Goal: Navigation & Orientation: Find specific page/section

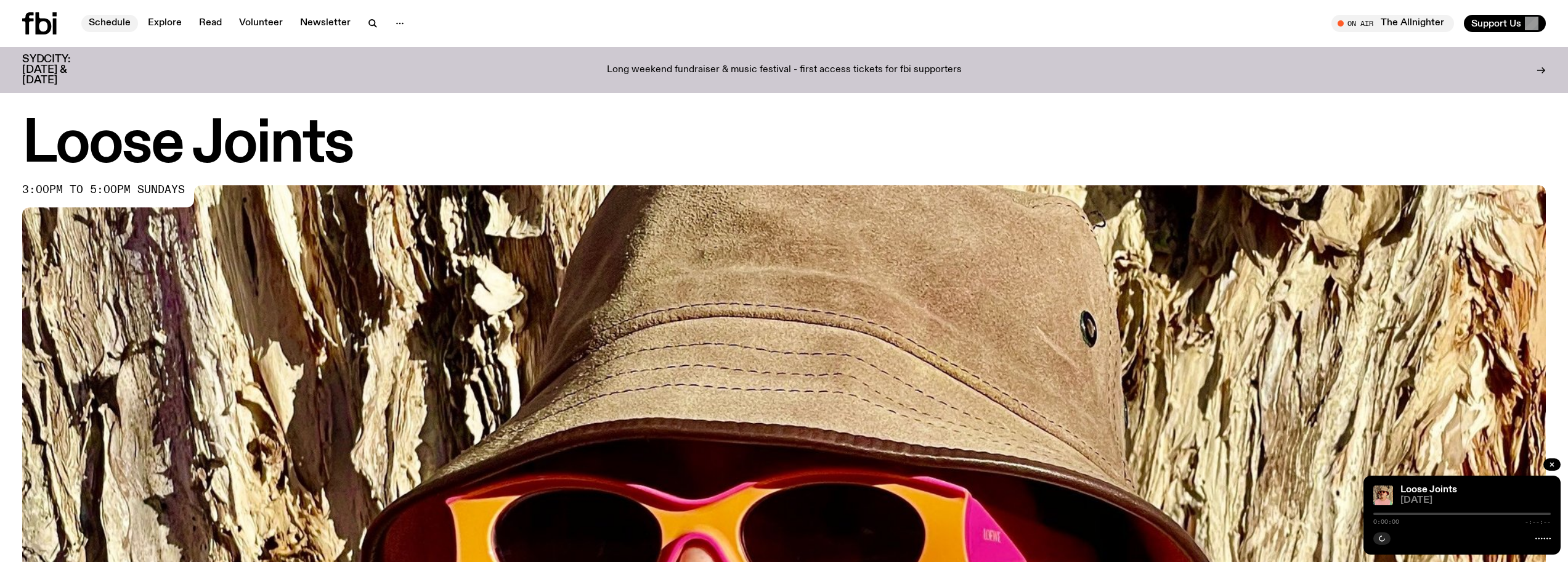
drag, startPoint x: 0, startPoint y: 0, endPoint x: 122, endPoint y: 22, distance: 124.0
click at [122, 22] on link "Schedule" at bounding box center [110, 24] width 56 height 18
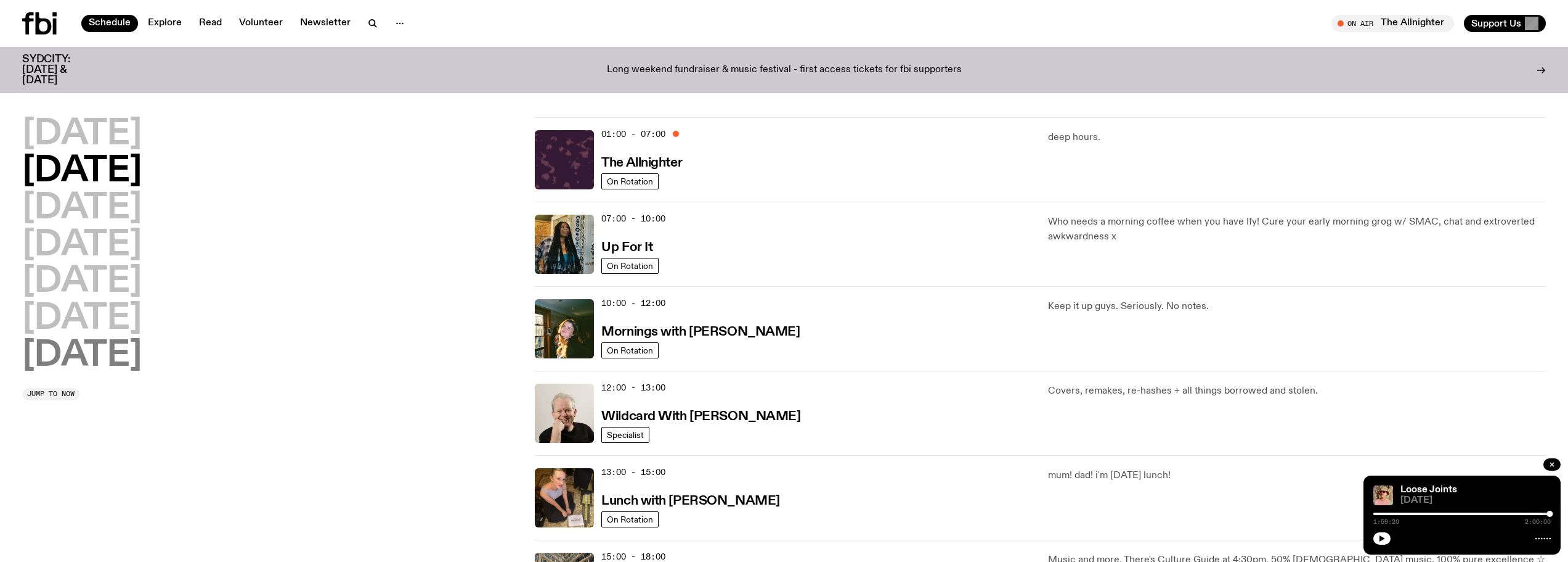
click at [111, 359] on h2 "[DATE]" at bounding box center [81, 356] width 120 height 34
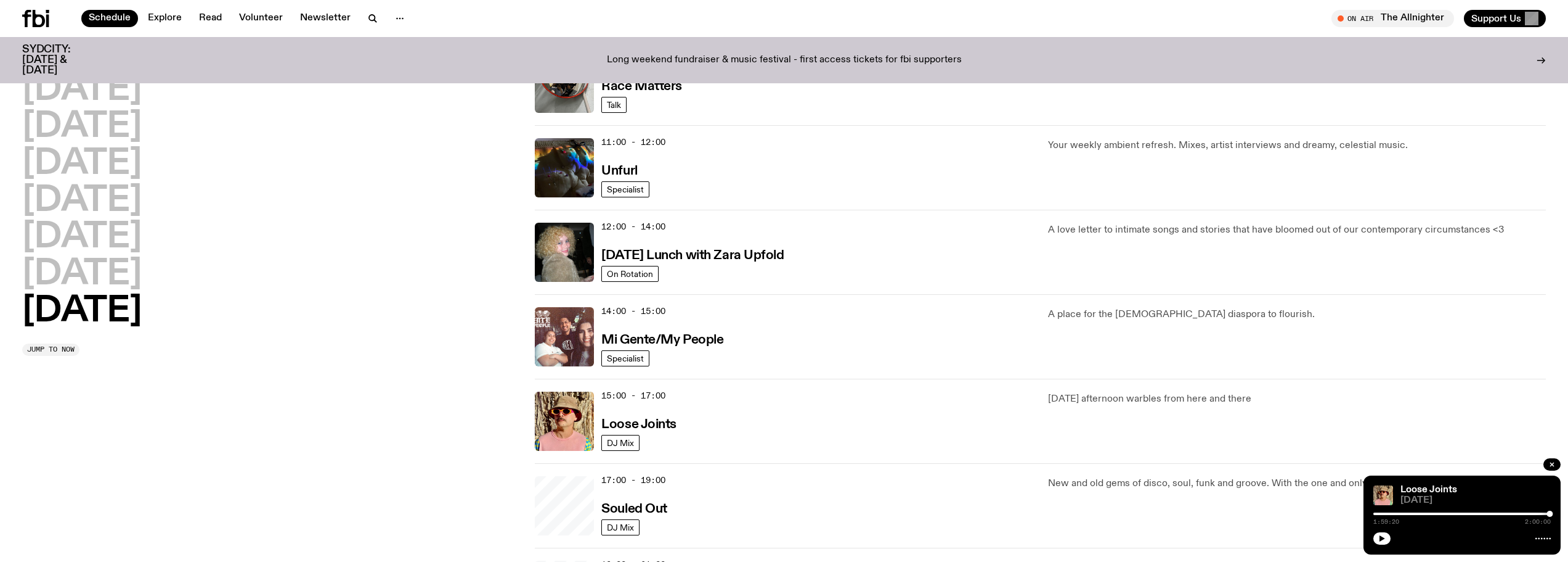
scroll to position [466, 0]
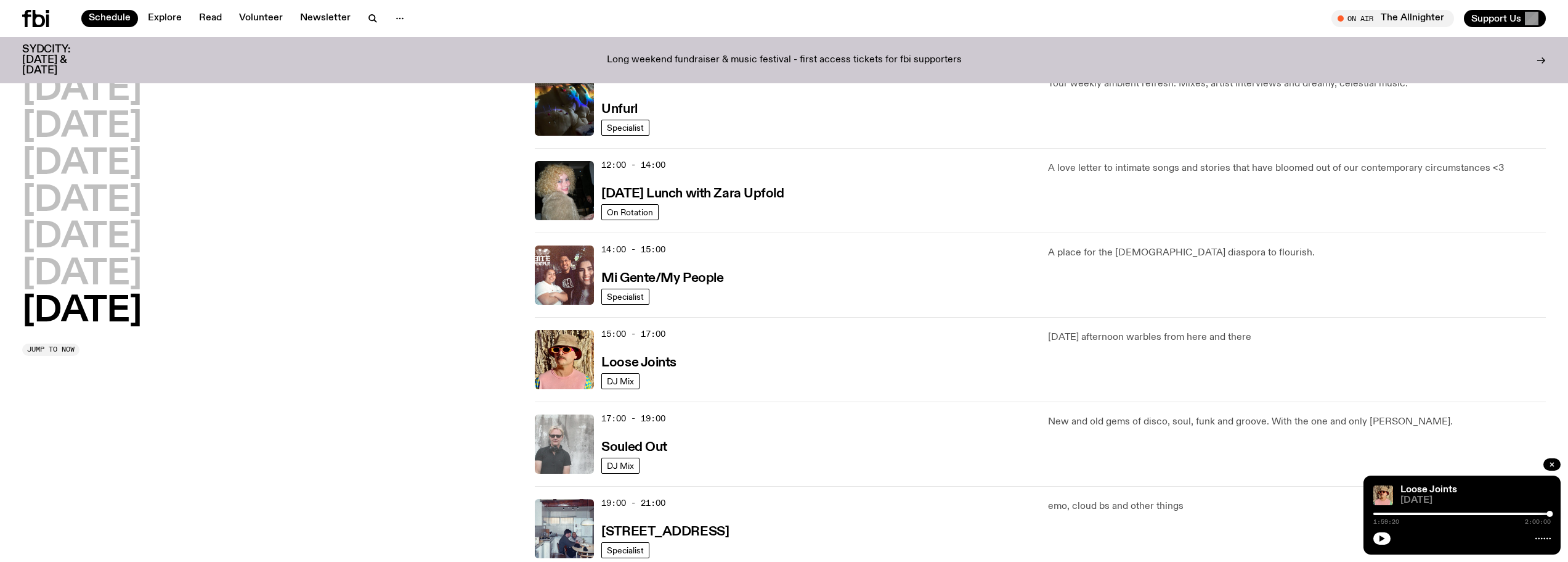
click at [572, 442] on img at bounding box center [564, 444] width 59 height 59
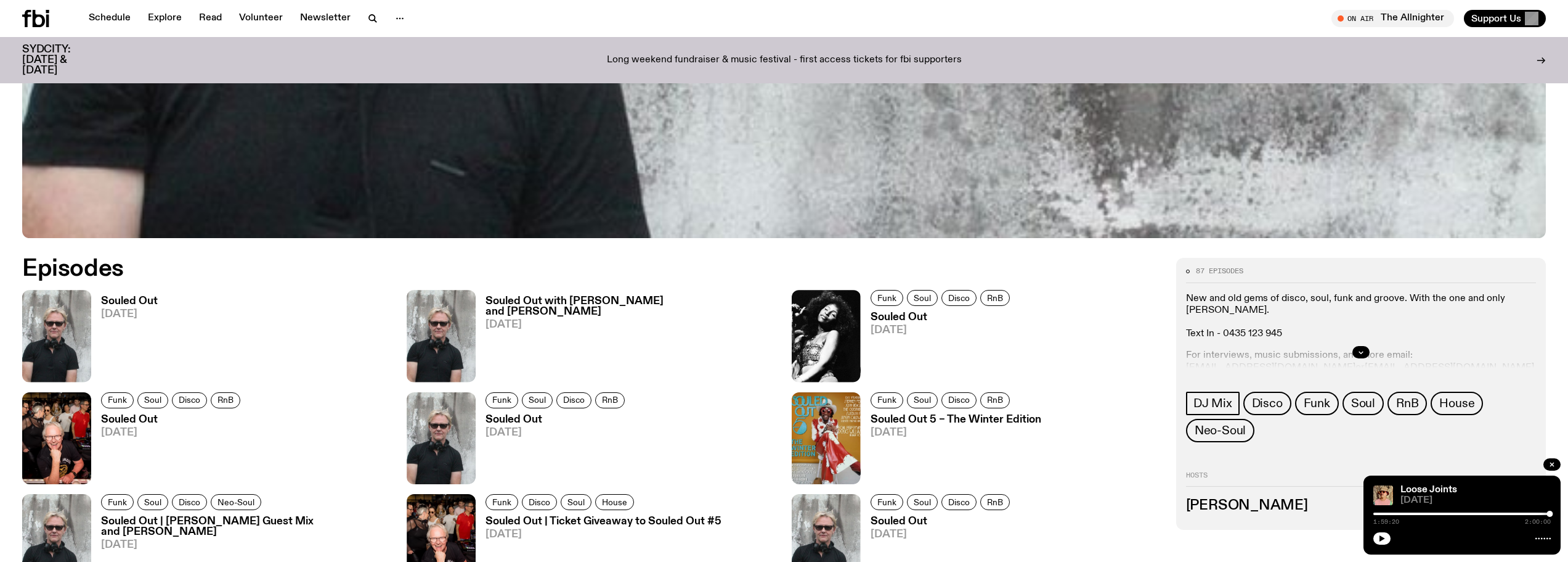
scroll to position [918, 0]
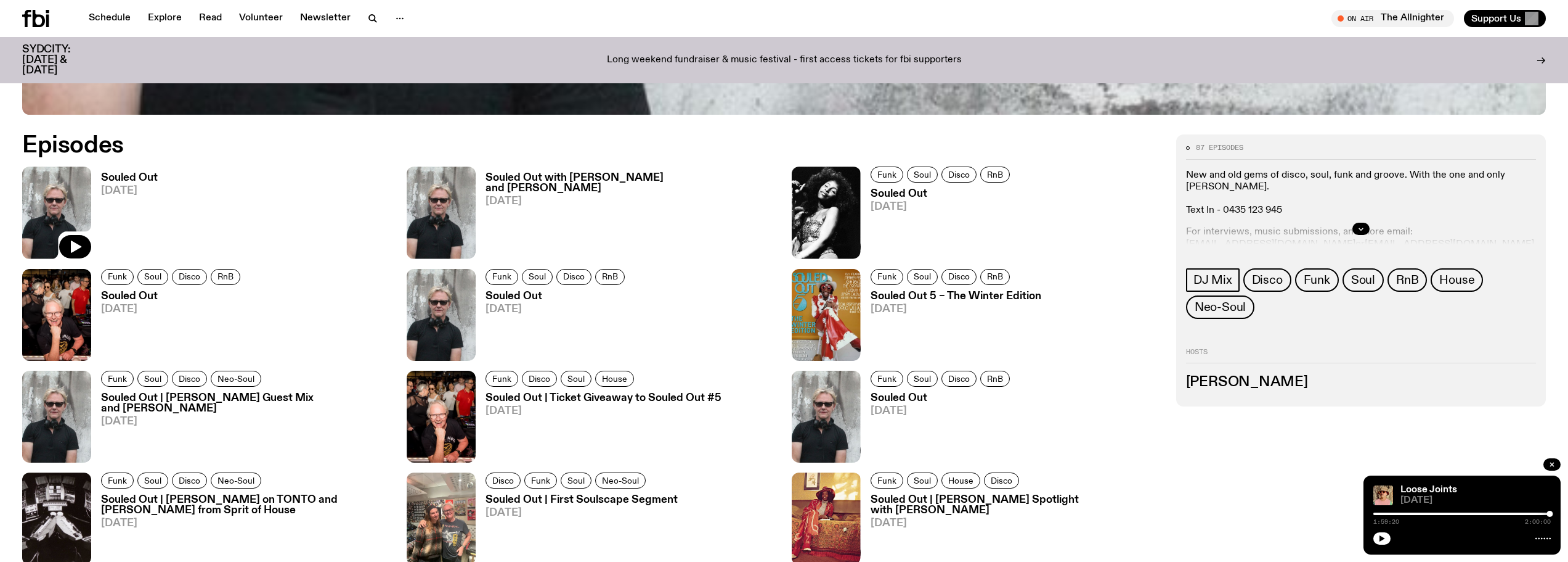
click at [63, 202] on img at bounding box center [56, 212] width 69 height 92
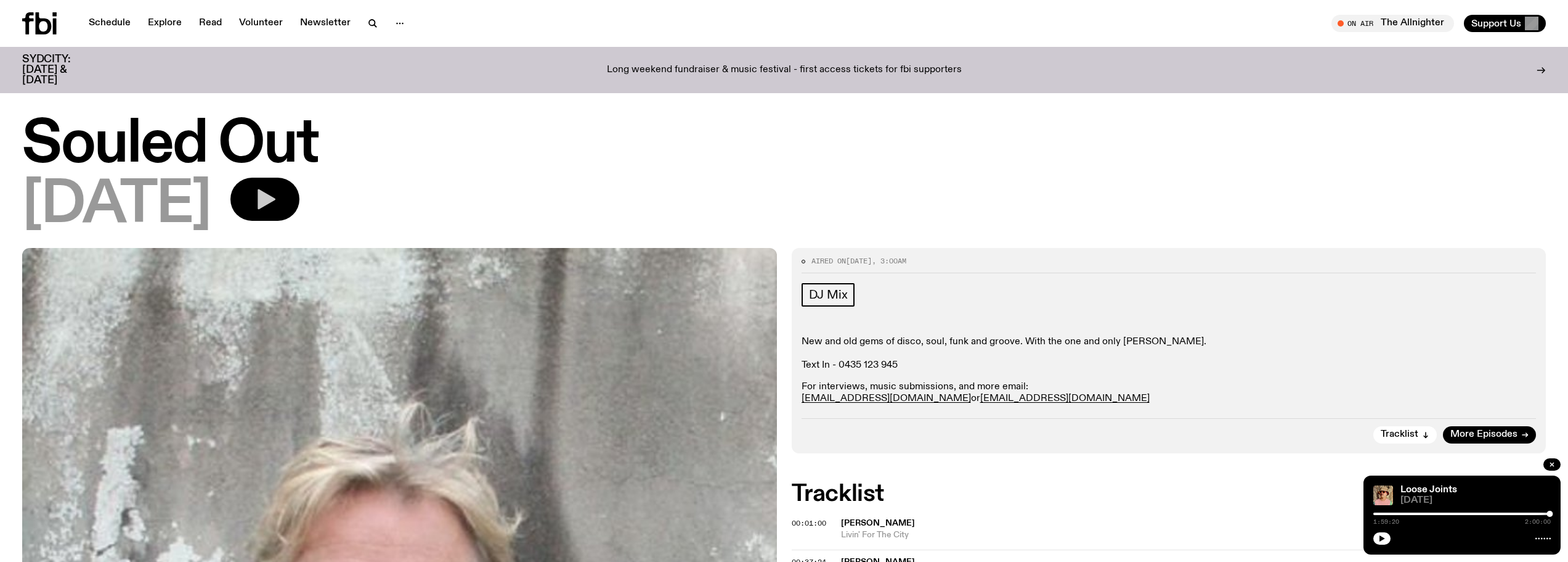
click at [275, 197] on icon "button" at bounding box center [266, 199] width 18 height 20
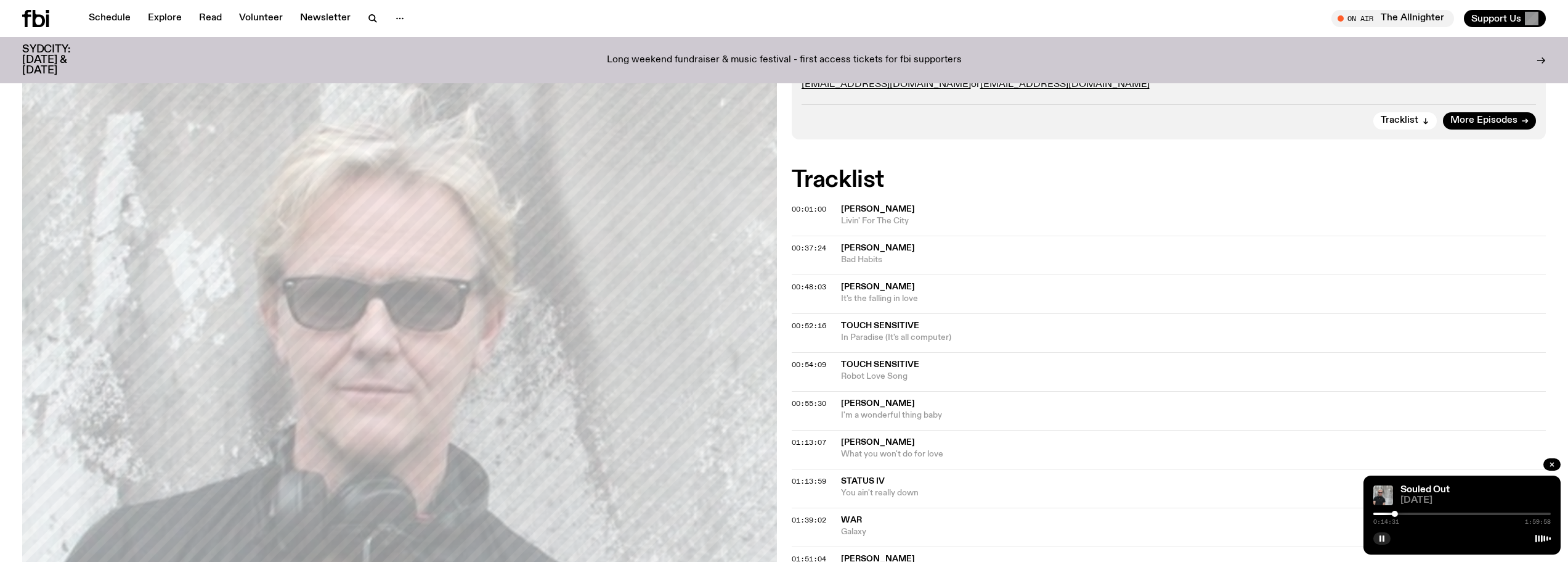
scroll to position [366, 0]
